Goal: Task Accomplishment & Management: Complete application form

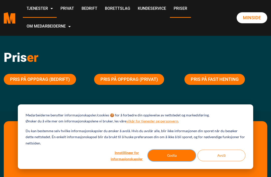
click at [173, 154] on button "Godta" at bounding box center [172, 156] width 48 height 12
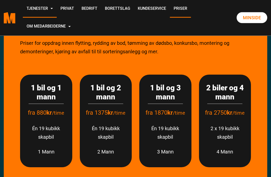
scroll to position [113, 0]
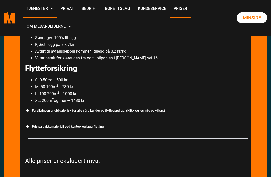
scroll to position [400, 0]
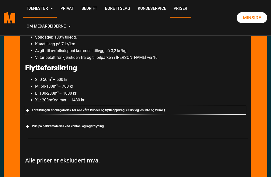
click at [155, 109] on div "Forsikringen er obligatorisk for alle våre kunder og flytteoppdrag. (Klikk og l…" at bounding box center [135, 110] width 221 height 9
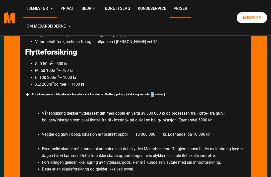
scroll to position [416, 0]
click at [221, 61] on li "S: 0-50m 2 – 500 kr" at bounding box center [140, 63] width 211 height 7
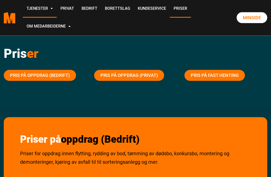
scroll to position [0, 0]
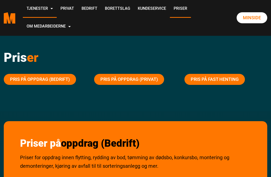
click at [219, 24] on ul "Tjenester Avfallskjøring Avfallskjøring for Bedrifter Dødsbo Flyttehjelp Konkur…" at bounding box center [126, 18] width 206 height 36
click at [0, 0] on link "Flyttehjelp" at bounding box center [0, 0] width 0 height 0
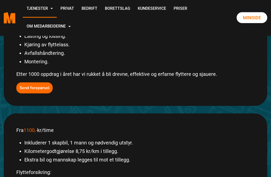
scroll to position [134, 0]
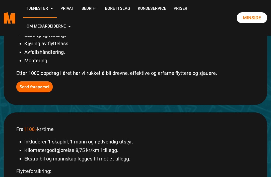
click at [36, 89] on b "Send forepørsel" at bounding box center [35, 87] width 30 height 6
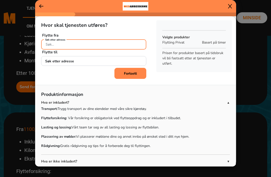
click at [67, 48] on div "Søk etter adresse" at bounding box center [93, 43] width 105 height 9
type input "g"
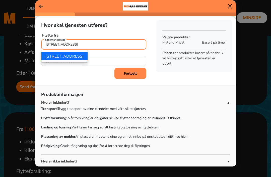
click at [84, 59] on ngb-highlight "Gamlelinja 47B, 1254 Oslo" at bounding box center [64, 57] width 38 height 6
type input "Gamlelinja 47B, 1254 Oslo"
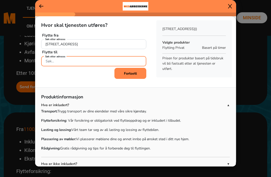
click at [76, 66] on input "Søk etter adresse" at bounding box center [93, 61] width 105 height 10
type input "Ljarbrukollen Terrasse 27"
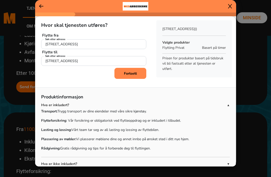
click at [134, 76] on b "Fortsett" at bounding box center [130, 73] width 13 height 5
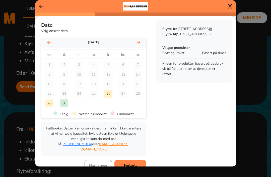
click at [140, 44] on icon at bounding box center [139, 42] width 4 height 3
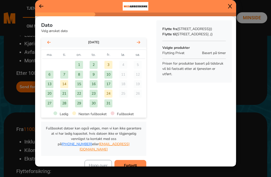
click at [52, 98] on div "20" at bounding box center [49, 94] width 8 height 8
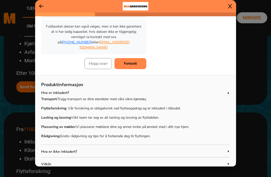
scroll to position [101, 0]
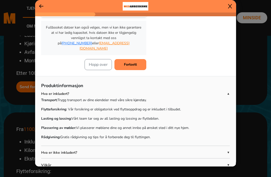
click at [228, 154] on span "▼" at bounding box center [228, 153] width 3 height 5
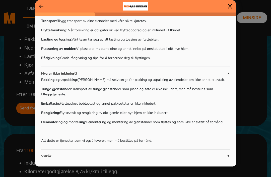
scroll to position [112, 0]
click at [228, 76] on span "▲" at bounding box center [228, 73] width 3 height 5
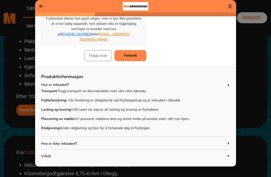
scroll to position [110, 0]
click at [230, 155] on span "▼" at bounding box center [228, 156] width 3 height 5
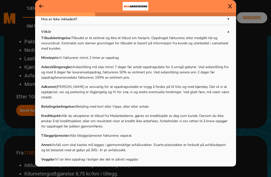
scroll to position [236, 0]
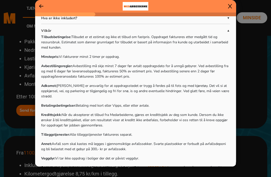
click at [206, 115] on div "Kredittsjekk: Når du aksepterer et tilbud fra Medarbeiderne, gjøres en kreditts…" at bounding box center [135, 120] width 189 height 16
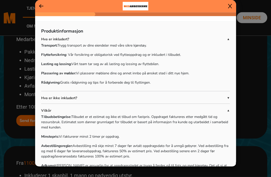
scroll to position [156, 0]
click at [227, 112] on p "Vilkår" at bounding box center [134, 110] width 186 height 5
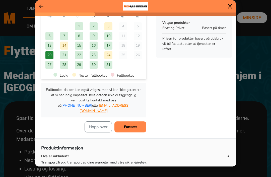
scroll to position [38, 0]
click at [131, 125] on b "Fortsett" at bounding box center [130, 127] width 13 height 5
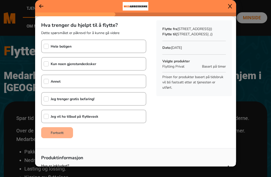
scroll to position [0, 0]
click at [48, 48] on input "checkbox" at bounding box center [46, 46] width 5 height 5
checkbox input "true"
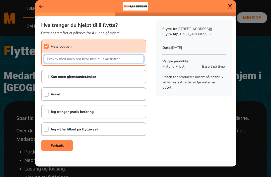
click at [54, 58] on input "text" at bounding box center [94, 59] width 100 height 9
click at [91, 59] on input "Spisestue, noen skap, flytteesker med klær/kjøkkenutstyr/ pyntegjenstander" at bounding box center [94, 59] width 100 height 9
click at [87, 62] on input "Spisestue, noen skap, flytteesker med klær/kjøkkenutstyr/ pyntegjenstander" at bounding box center [94, 59] width 100 height 9
click at [89, 59] on input "Spisestue, noen skap, flytteesker med klær/kjøkkenutstyr/ pyntegjenstander" at bounding box center [94, 59] width 100 height 9
click at [140, 63] on input "Spisestue, noen skap, flytteesker med klær/sko/kjøkkenutstyr/ pyntegjenstander" at bounding box center [94, 59] width 100 height 9
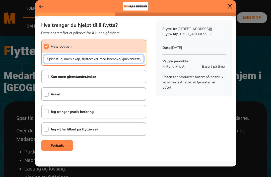
click at [142, 61] on input "Spisestue, noen skap, flytteesker med klær/sko/kjøkkenutstyr/ pyntegjenstander" at bounding box center [94, 59] width 100 height 9
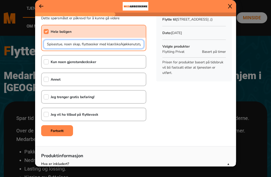
scroll to position [14, 0]
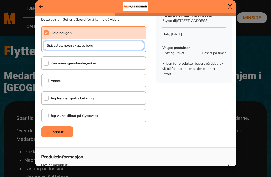
click at [72, 44] on input "Spisestue, noen skap, et bord" at bounding box center [94, 45] width 100 height 9
click at [76, 46] on input "Spisestue, skap, et bord" at bounding box center [94, 45] width 100 height 9
click at [107, 47] on input "Spisestue, skap, kommoder, bord" at bounding box center [94, 45] width 100 height 9
type input "Spisestue, skap, kommoder, bord"
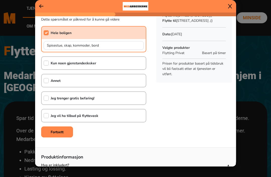
click at [114, 60] on div "Kun noen gjenstander/esker" at bounding box center [93, 63] width 105 height 14
checkbox input "true"
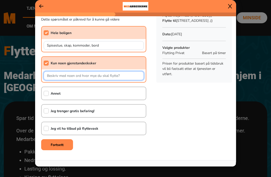
click at [60, 77] on input "text" at bounding box center [94, 75] width 100 height 9
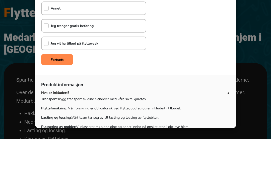
scroll to position [62, 0]
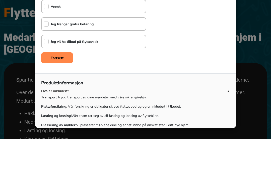
type input "En del flytte esker med klær og ting man har i et hjem."
click at [172, 28] on div "Hva trenger du hjelpt til å flytte? Dette spørsmålet er påkrevd for å kunne gå …" at bounding box center [135, 30] width 201 height 152
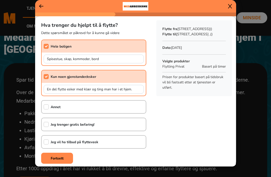
scroll to position [0, 0]
click at [76, 108] on div "Annet" at bounding box center [93, 107] width 105 height 14
checkbox input "true"
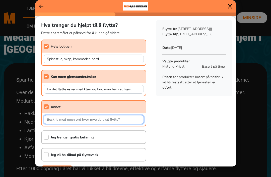
click at [67, 121] on input "text" at bounding box center [94, 119] width 100 height 9
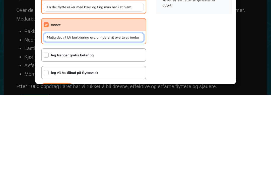
type input "Mulig det vil bli bortkjøring evt. om dere vil overta av innbo."
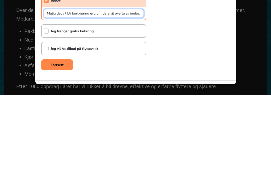
scroll to position [24, 0]
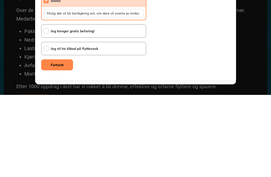
click at [57, 145] on b "Fortsett" at bounding box center [57, 147] width 13 height 5
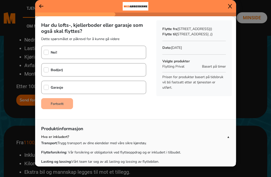
scroll to position [0, 0]
click at [45, 55] on input "checkbox" at bounding box center [46, 52] width 5 height 5
checkbox input "true"
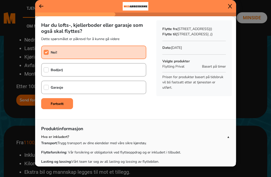
click at [47, 71] on input "checkbox" at bounding box center [46, 69] width 5 height 5
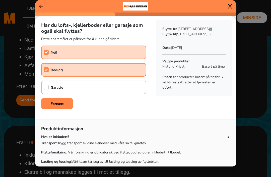
click at [48, 69] on input "checkbox" at bounding box center [46, 69] width 5 height 5
checkbox input "false"
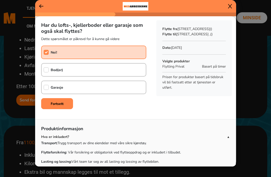
click at [59, 104] on b "Fortsett" at bounding box center [57, 104] width 13 height 5
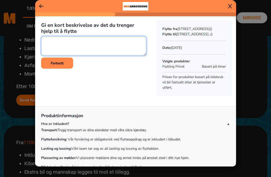
click at [53, 40] on textarea at bounding box center [93, 45] width 105 height 19
type textarea "Det har jeg allerede informert om."
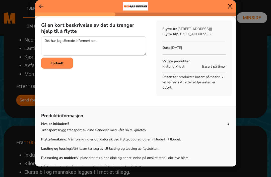
click at [60, 64] on b "Fortsett" at bounding box center [57, 63] width 13 height 5
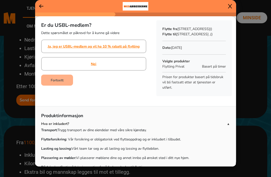
click at [97, 63] on div "Nei" at bounding box center [93, 64] width 105 height 14
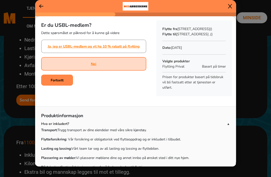
click at [61, 79] on b "Fortsett" at bounding box center [57, 80] width 13 height 5
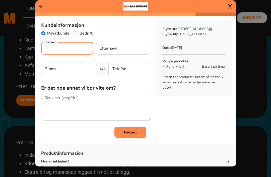
click at [60, 48] on input "Fornavn" at bounding box center [67, 48] width 52 height 13
type input "Tu"
type input "Turid"
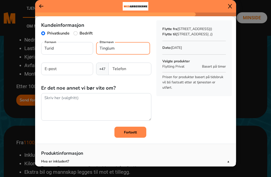
type input "Tinglum"
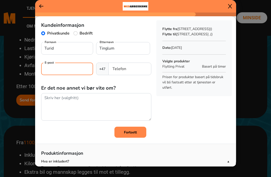
click at [69, 70] on input "E-post" at bounding box center [67, 69] width 52 height 13
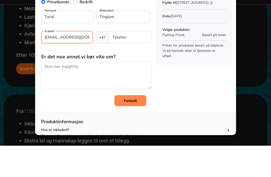
type input "turid.tinglum@gmail.com"
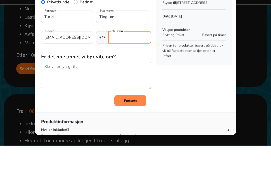
click at [138, 63] on input "Telefon" at bounding box center [129, 69] width 43 height 13
type input "94156469"
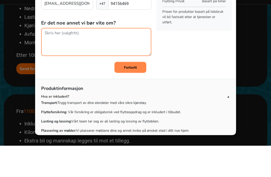
scroll to position [34, 0]
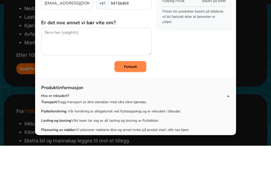
click at [134, 96] on b "Fortsett" at bounding box center [130, 98] width 13 height 5
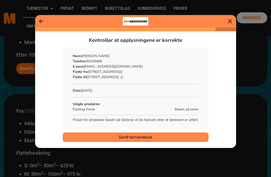
click at [136, 136] on span "Send henvendelse" at bounding box center [136, 137] width 34 height 6
